Goal: Information Seeking & Learning: Learn about a topic

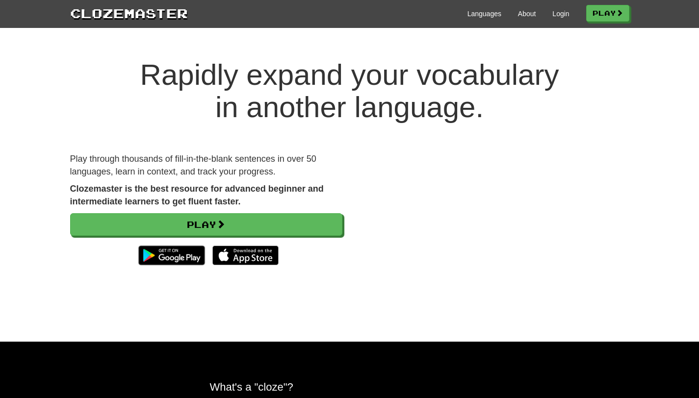
click at [291, 232] on link "Play" at bounding box center [206, 224] width 272 height 23
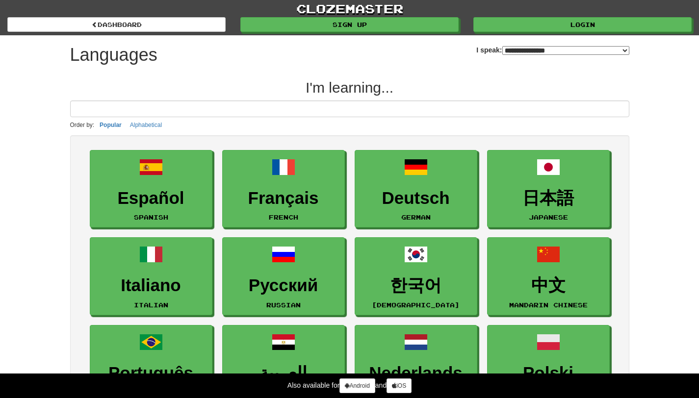
select select "*******"
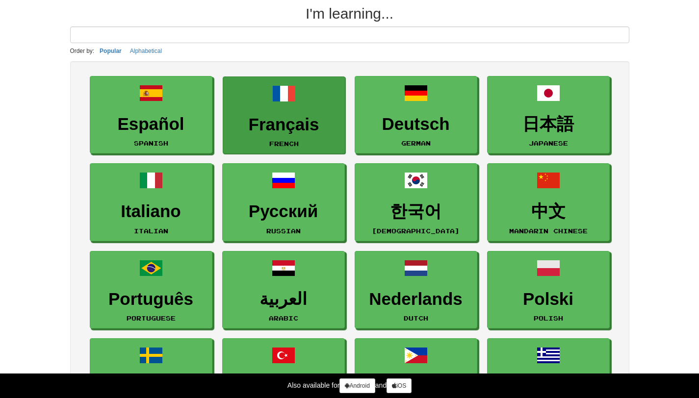
scroll to position [75, 0]
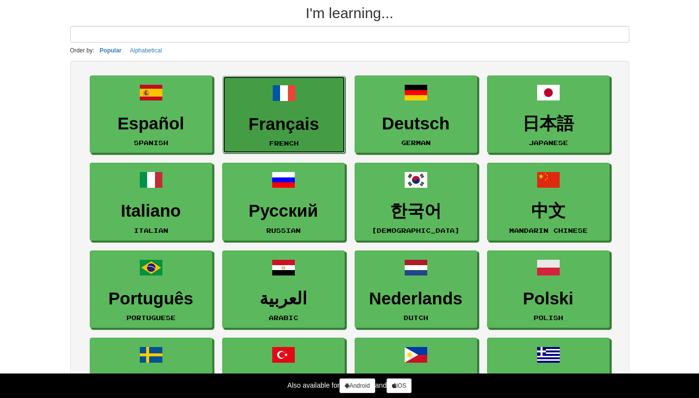
click at [258, 92] on link "Français French" at bounding box center [284, 115] width 123 height 78
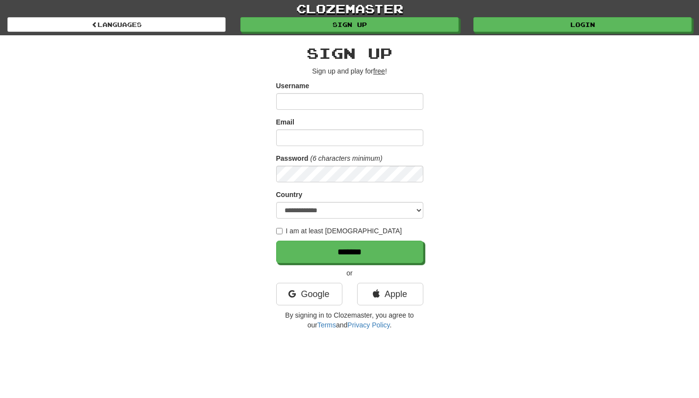
click at [295, 103] on input "Username" at bounding box center [349, 101] width 147 height 17
click at [314, 288] on link "Google" at bounding box center [309, 294] width 66 height 23
